Goal: Information Seeking & Learning: Learn about a topic

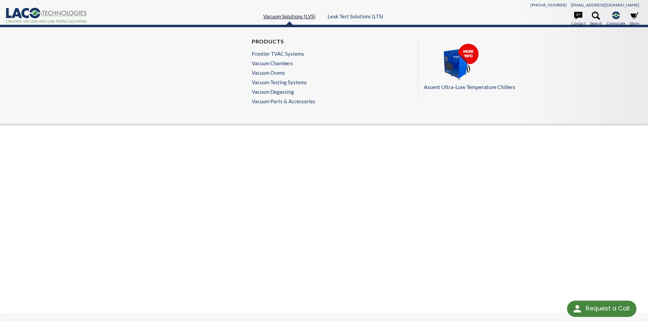
click at [290, 16] on link "Vacuum Solutions (LVS)" at bounding box center [289, 16] width 52 height 6
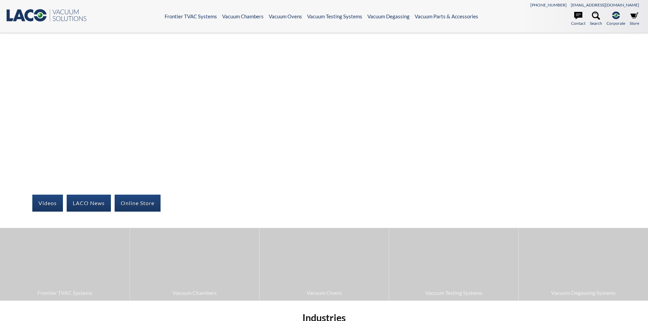
select select "Language Translate Widget"
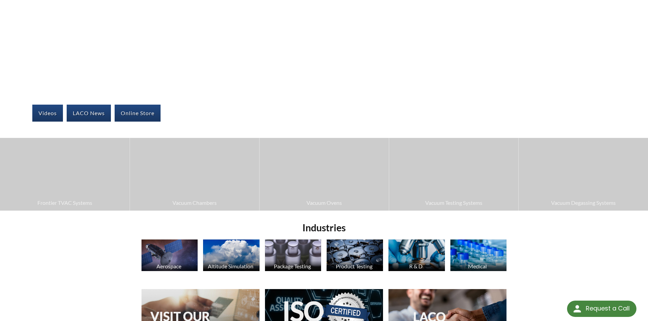
scroll to position [102, 0]
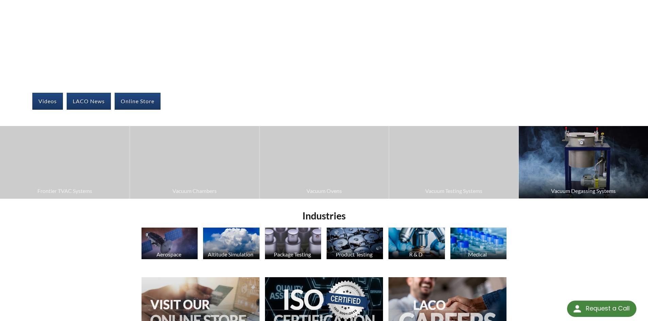
click at [585, 175] on img at bounding box center [582, 162] width 129 height 72
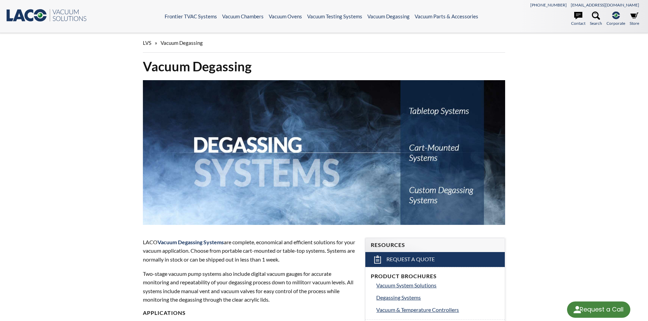
select select "Language Translate Widget"
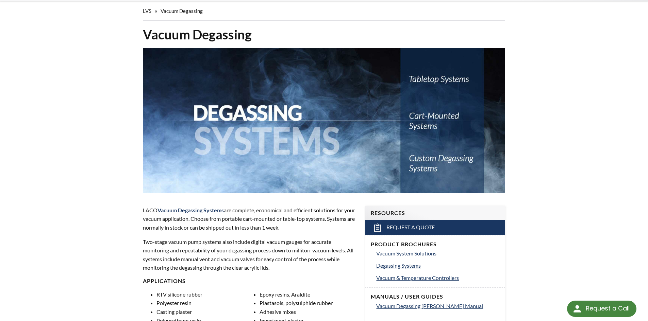
scroll to position [136, 0]
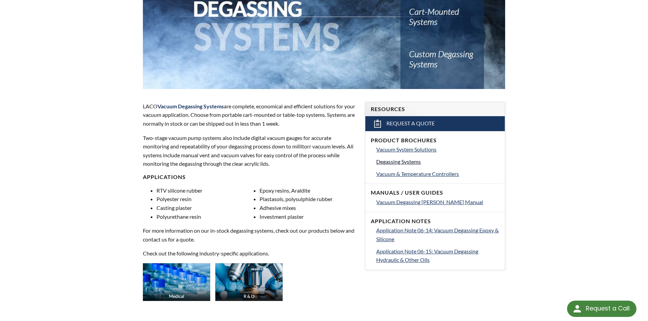
click at [409, 161] on span "Degassing Systems" at bounding box center [398, 161] width 45 height 6
click at [415, 175] on span "Vacuum & Temperature Controllers" at bounding box center [417, 174] width 83 height 6
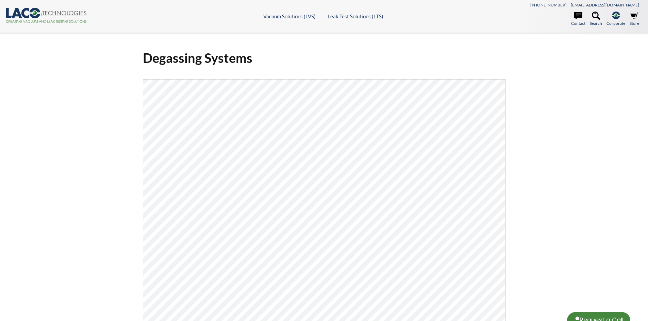
select select "Language Translate Widget"
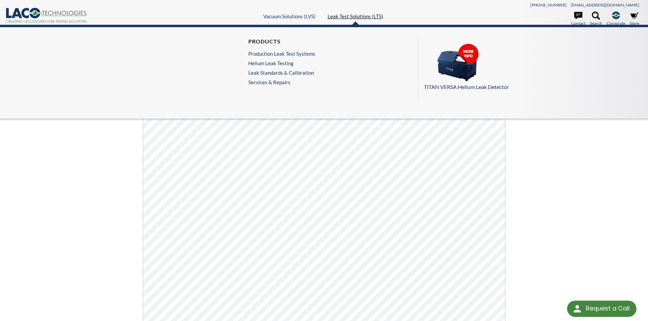
click at [346, 17] on link "Leak Test Solutions (LTS)" at bounding box center [355, 16] width 56 height 6
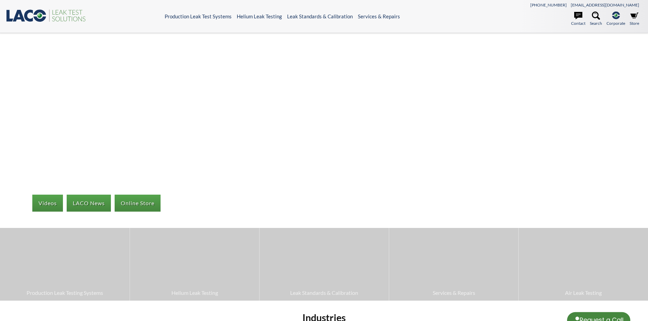
select select "Language Translate Widget"
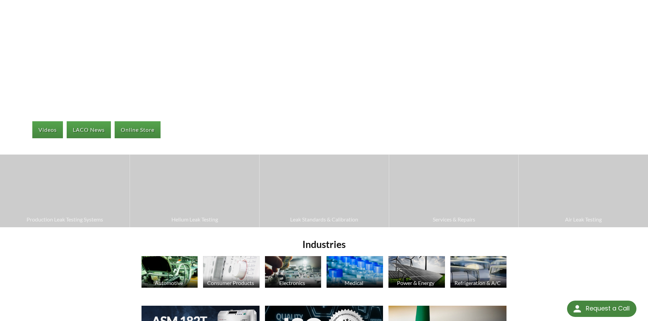
scroll to position [136, 0]
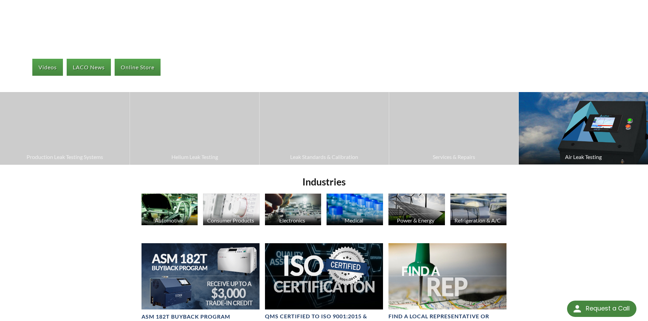
click at [588, 146] on img at bounding box center [582, 128] width 129 height 72
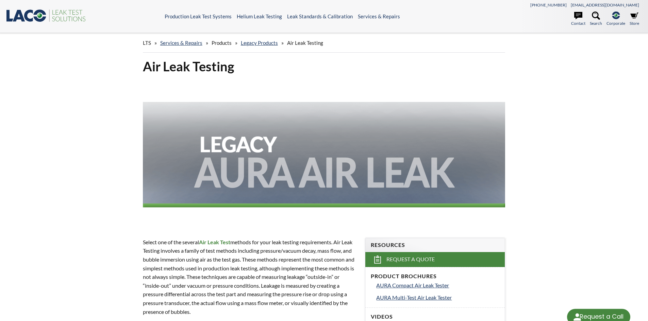
select select "Language Translate Widget"
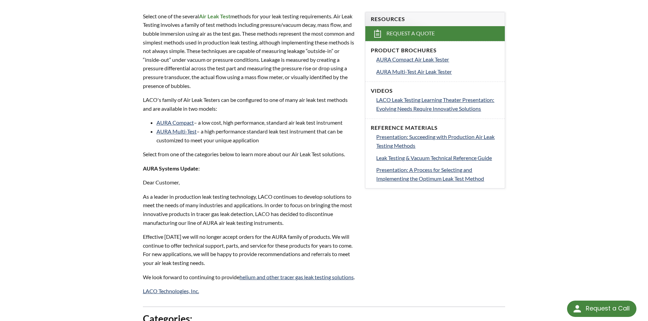
scroll to position [238, 0]
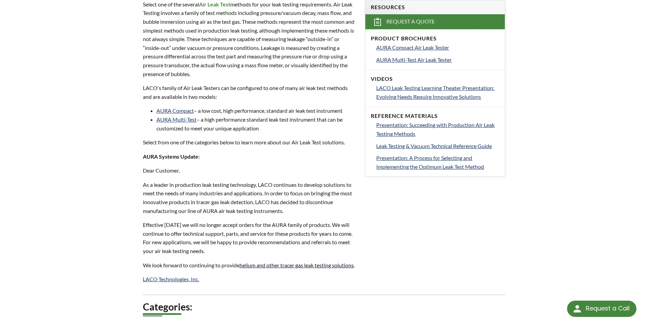
click at [305, 265] on link "helium and other tracer gas leak testing solutions" at bounding box center [296, 265] width 114 height 6
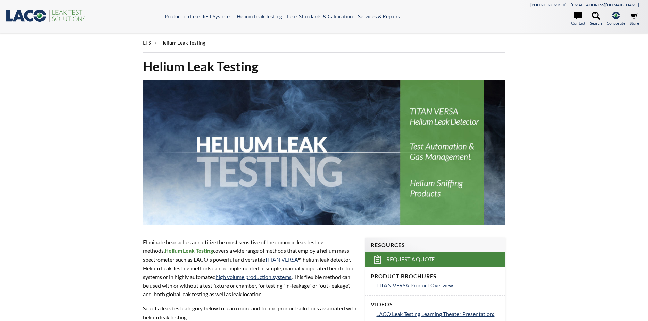
select select "Language Translate Widget"
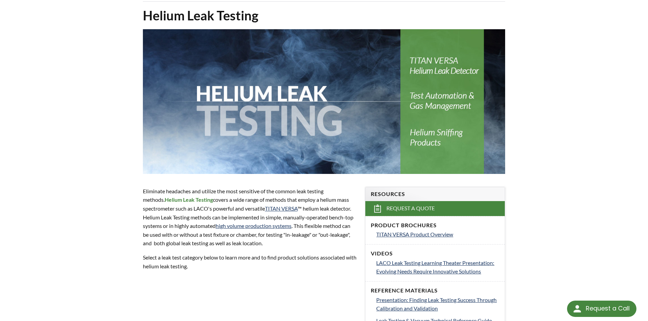
scroll to position [68, 0]
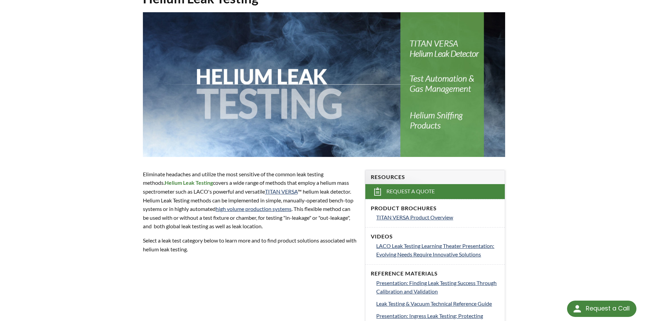
click at [560, 191] on div "LTS » Helium Leak Testing Helium Leak Testing Eliminate headaches and utilize t…" at bounding box center [324, 287] width 648 height 644
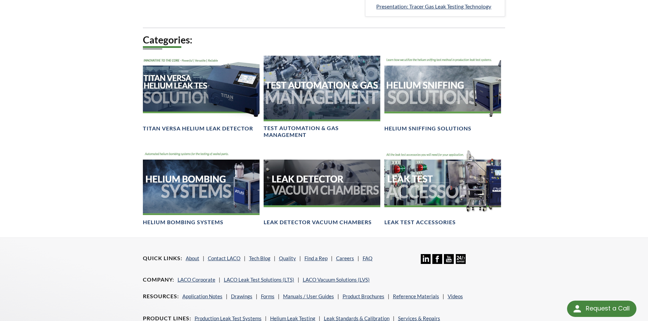
scroll to position [442, 0]
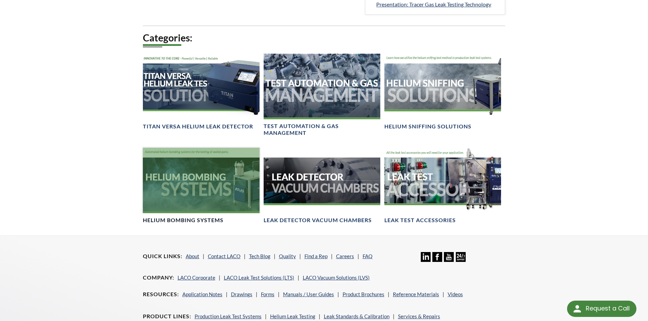
click at [194, 190] on div at bounding box center [201, 181] width 117 height 66
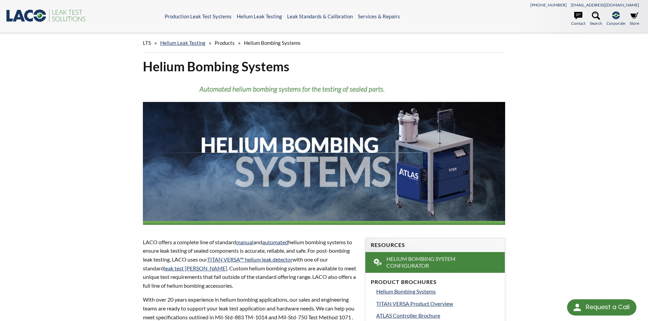
select select "Language Translate Widget"
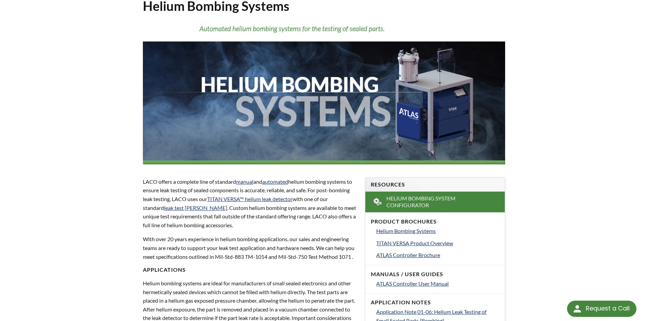
scroll to position [68, 0]
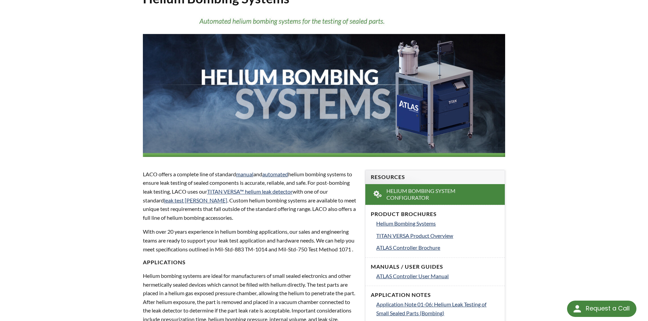
click at [579, 237] on div "LTS » Helium Leak Testing » Products » Helium Bombing Systems Helium Bombing Sy…" at bounding box center [324, 274] width 648 height 618
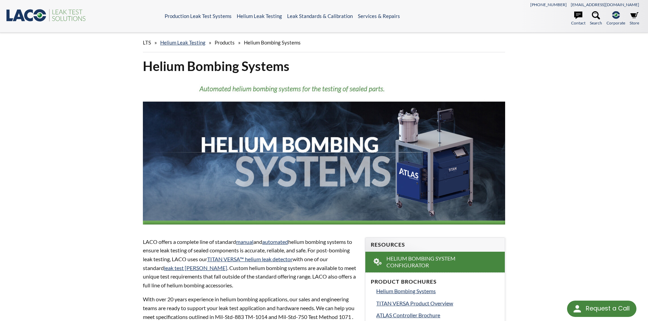
scroll to position [0, 0]
click at [32, 14] on icon ".st0{fill:#193661;} .st1{fill:url(#SVGID_1_);} .st2{fill:#46883F;} .st3{fill:no…" at bounding box center [46, 15] width 82 height 14
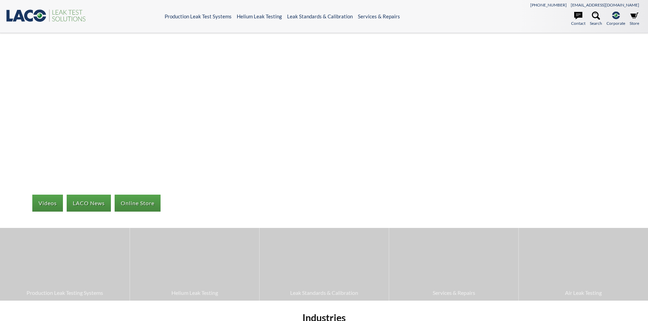
select select "Language Translate Widget"
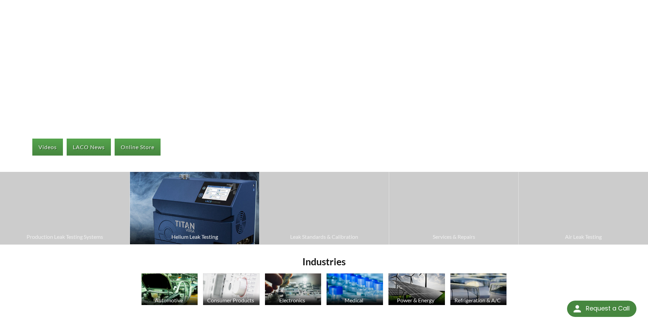
scroll to position [68, 0]
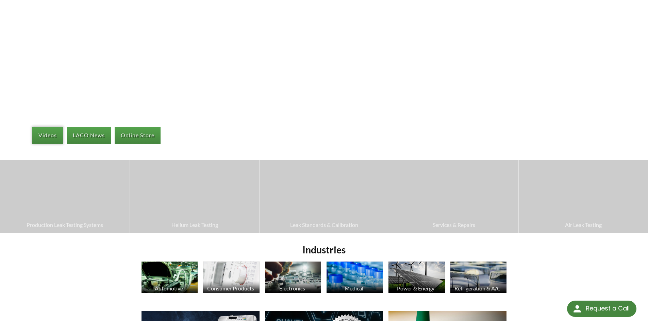
click at [46, 134] on link "Videos" at bounding box center [47, 135] width 31 height 17
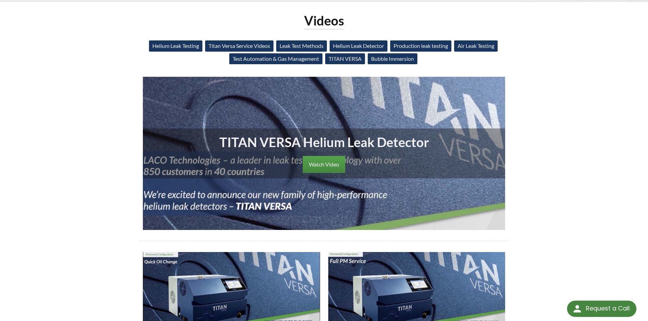
scroll to position [68, 0]
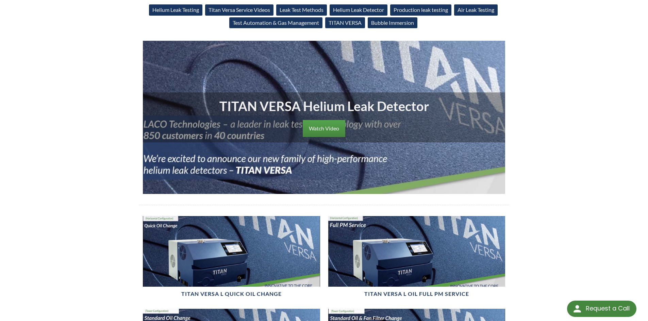
click at [326, 127] on link "Watch Video" at bounding box center [324, 128] width 42 height 17
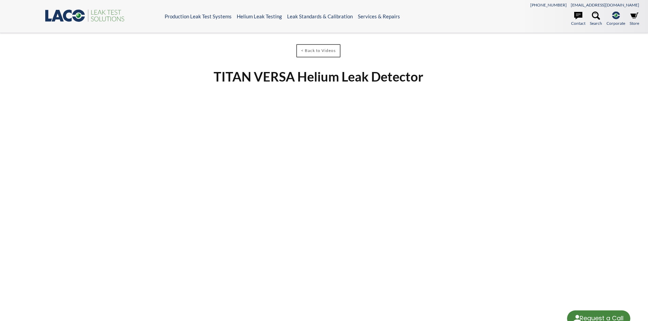
select select "Language Translate Widget"
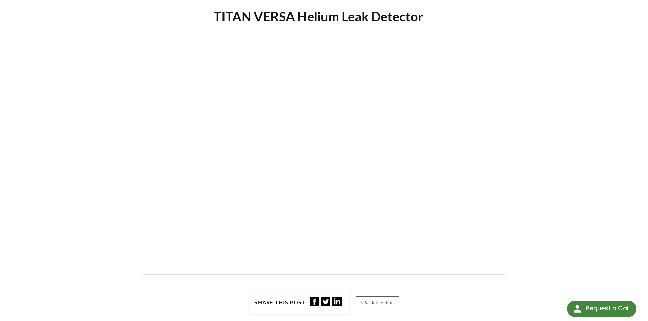
scroll to position [68, 0]
